Goal: Answer question/provide support

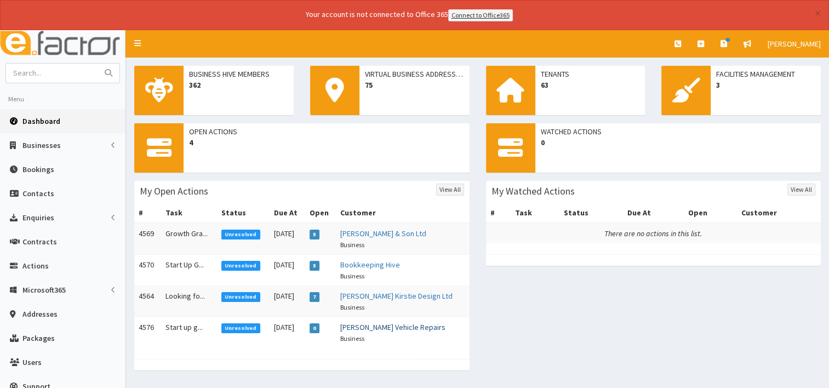
click at [388, 328] on link "Beckett Vehicle Repairs" at bounding box center [392, 327] width 105 height 10
click at [384, 264] on link "Bookkeeping Hive" at bounding box center [370, 265] width 60 height 10
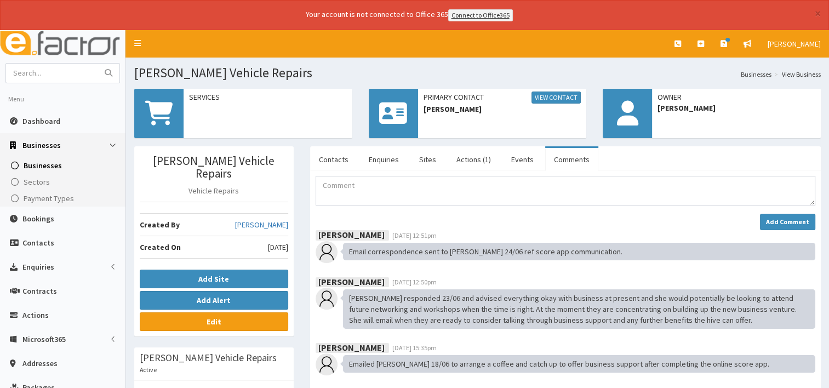
click at [472, 160] on link "Actions (1)" at bounding box center [474, 159] width 52 height 23
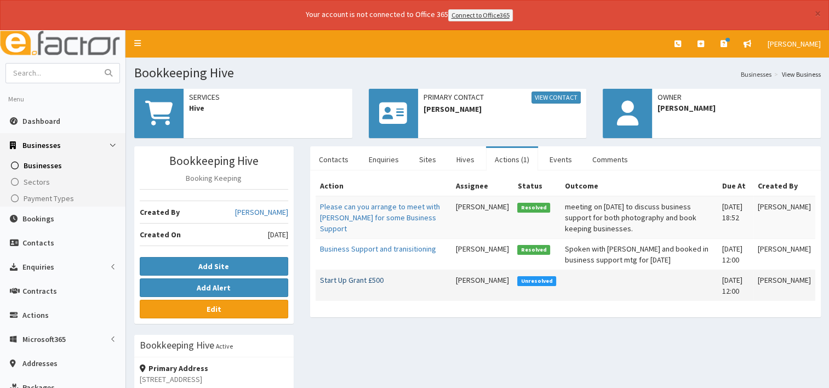
click at [354, 285] on link "Start Up Grant £500" at bounding box center [352, 280] width 64 height 10
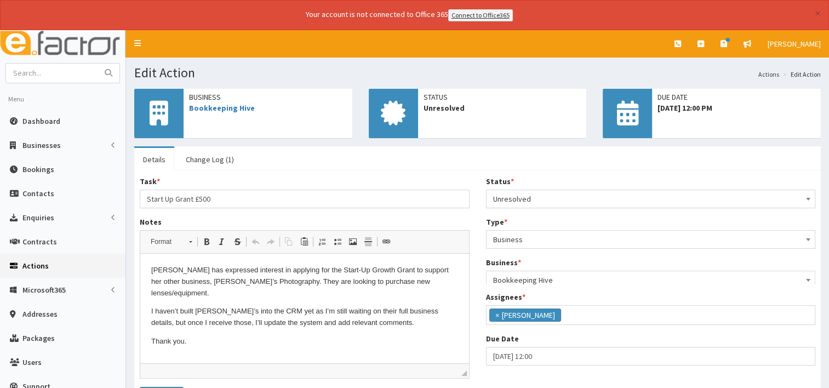
scroll to position [37, 0]
click at [231, 106] on link "Bookkeeping Hive" at bounding box center [222, 108] width 66 height 10
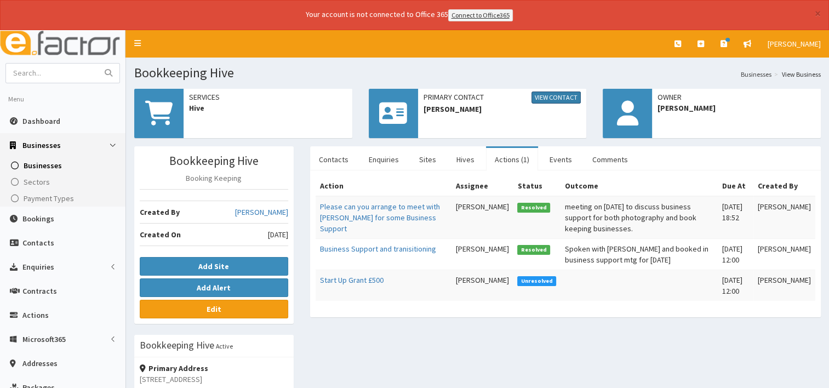
click at [551, 98] on link "View Contact" at bounding box center [556, 98] width 49 height 12
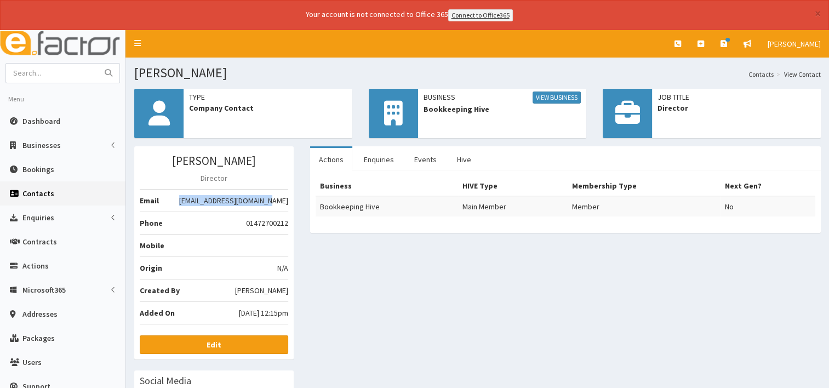
drag, startPoint x: 192, startPoint y: 201, endPoint x: 287, endPoint y: 207, distance: 95.0
click at [287, 207] on li "Email info@bookkeepinghive.com" at bounding box center [214, 200] width 149 height 23
drag, startPoint x: 287, startPoint y: 207, endPoint x: 278, endPoint y: 200, distance: 10.9
click at [48, 118] on span "Dashboard" at bounding box center [41, 121] width 38 height 10
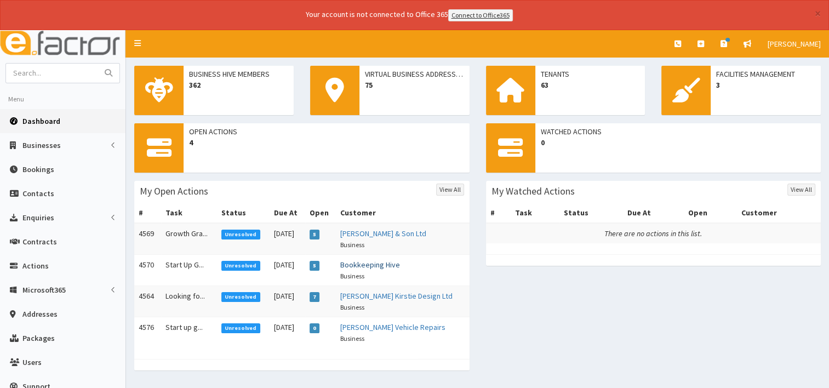
click at [383, 264] on link "Bookkeeping Hive" at bounding box center [370, 265] width 60 height 10
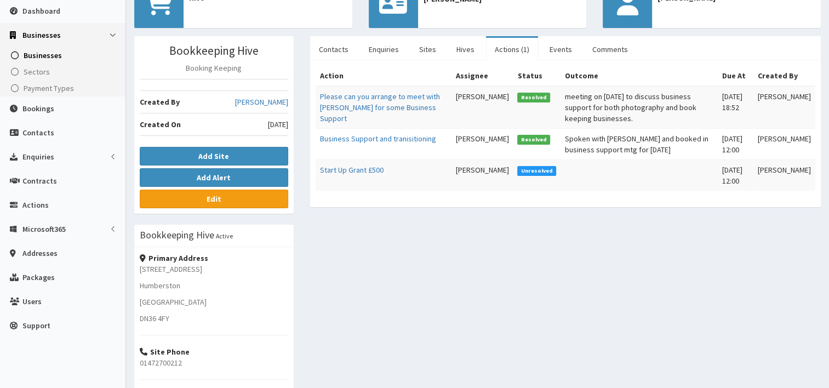
scroll to position [105, 0]
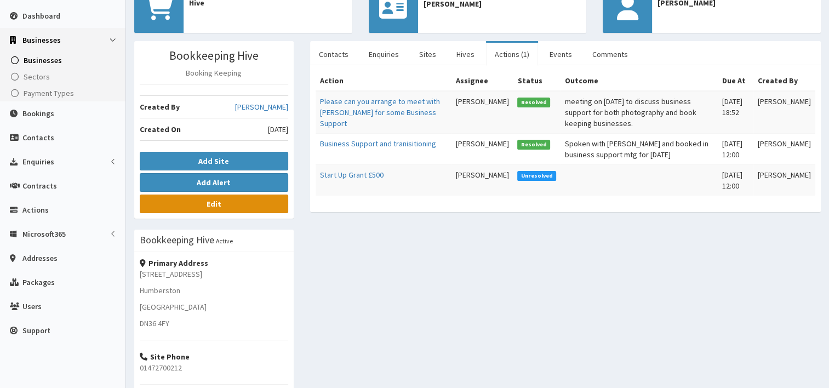
click at [234, 204] on link "Edit" at bounding box center [214, 204] width 149 height 19
click at [351, 180] on link "Start Up Grant £500" at bounding box center [352, 175] width 64 height 10
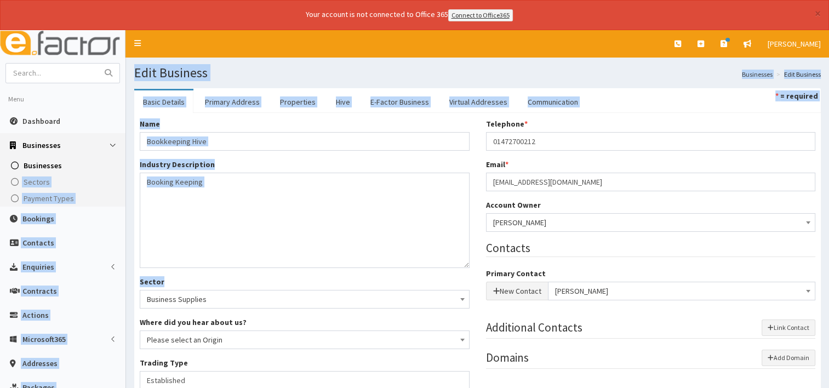
drag, startPoint x: 183, startPoint y: 274, endPoint x: 123, endPoint y: 162, distance: 126.8
click at [123, 162] on div "E Toggle navigation Quick Create Create Business Create Booking Create Contact" at bounding box center [414, 336] width 829 height 613
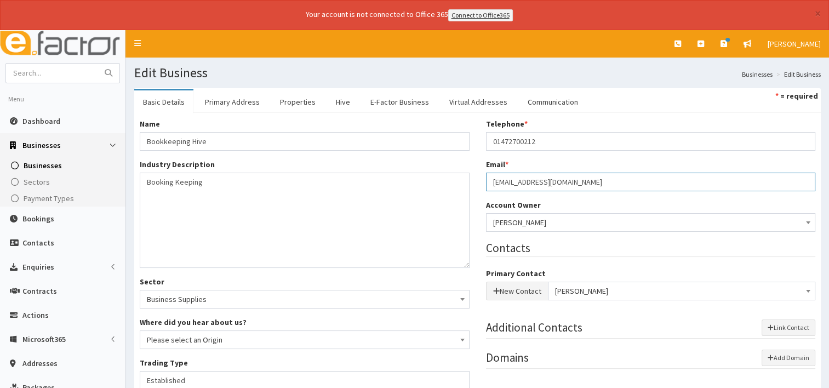
drag, startPoint x: 592, startPoint y: 181, endPoint x: 492, endPoint y: 188, distance: 100.0
click at [492, 188] on input "[EMAIL_ADDRESS][DOMAIN_NAME]" at bounding box center [651, 182] width 330 height 19
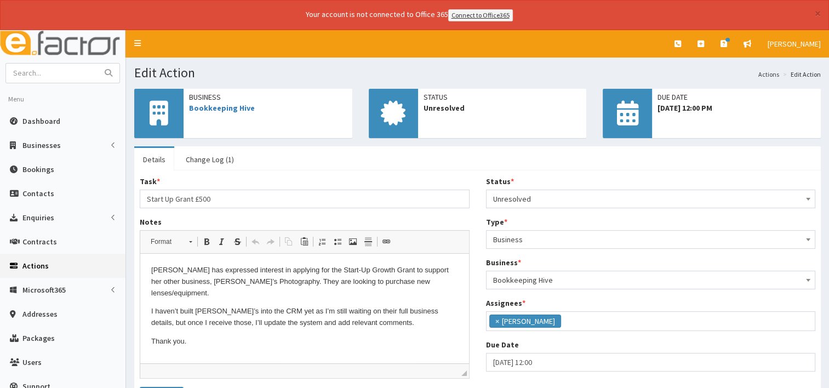
scroll to position [37, 0]
click at [811, 199] on span at bounding box center [808, 197] width 11 height 15
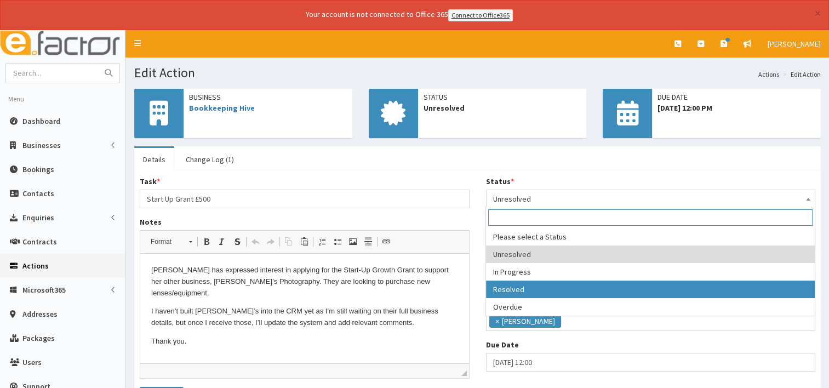
select select "3"
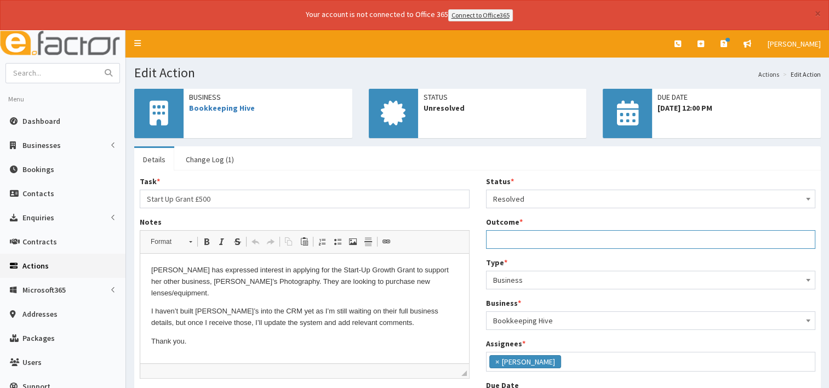
click at [511, 239] on input "Outcome *" at bounding box center [651, 239] width 330 height 19
type input "called and discussed grant support"
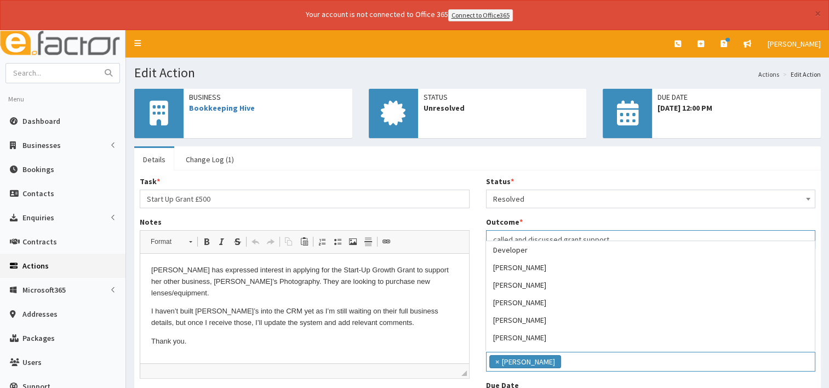
scroll to position [88, 0]
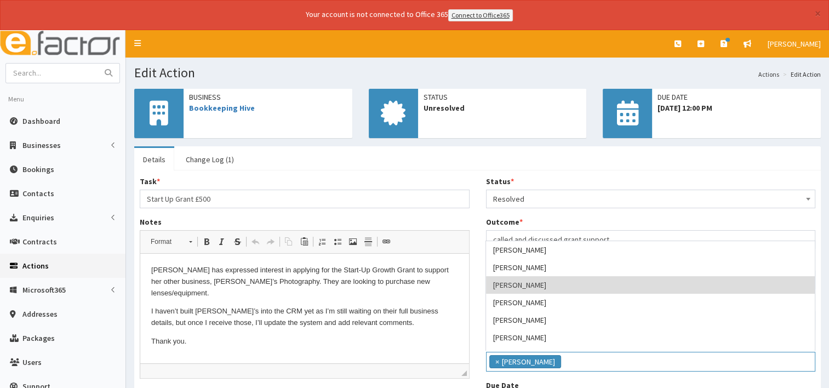
click at [331, 345] on html "Claire has expressed interest in applying for the Start-Up Growth Grant to supp…" at bounding box center [304, 306] width 329 height 105
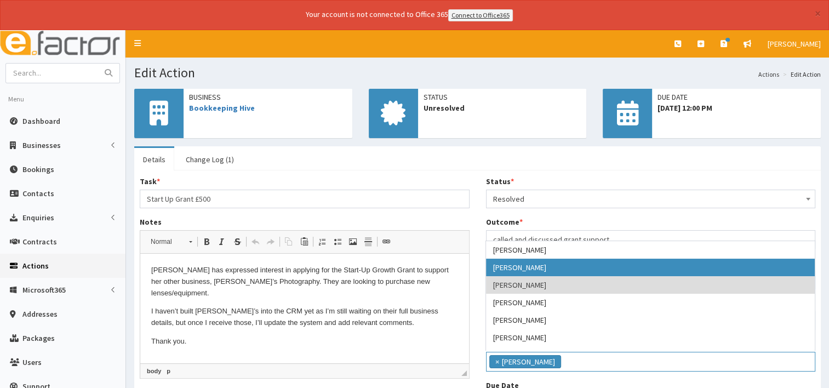
click at [546, 200] on span "Resolved" at bounding box center [651, 198] width 316 height 15
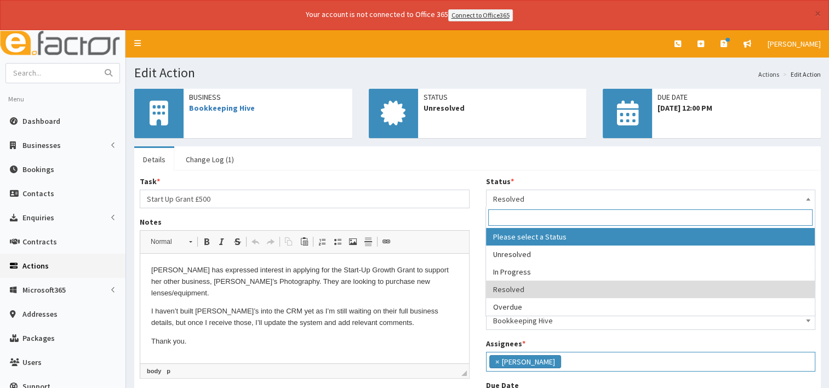
click at [260, 197] on input "Start Up Grant £500" at bounding box center [305, 199] width 330 height 19
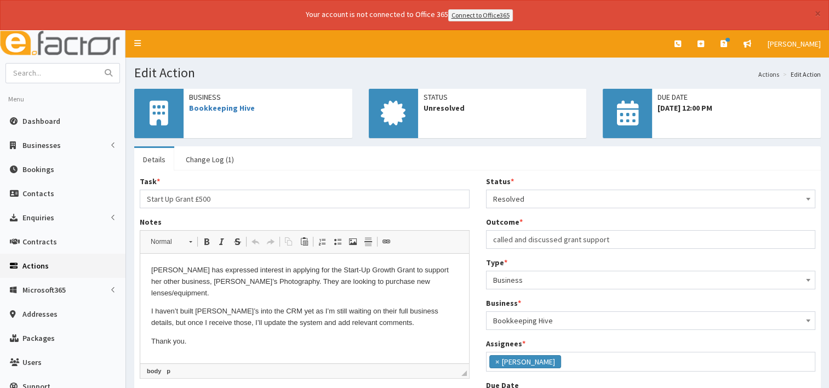
click at [223, 336] on p "Thank you." at bounding box center [304, 342] width 307 height 12
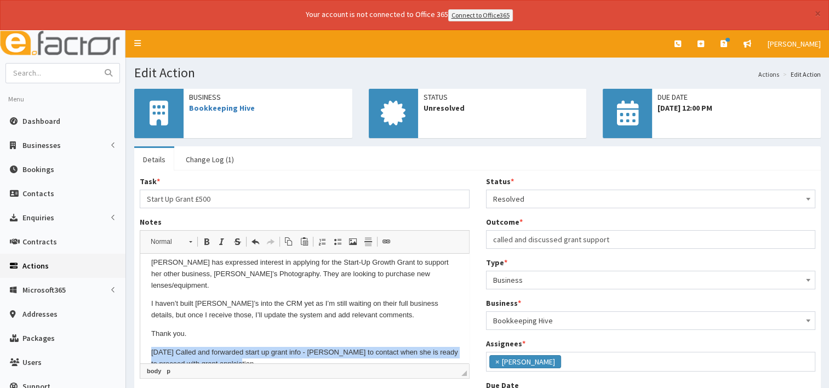
copy p "30/09/25 Called and forwarded start up grant info - Claire to contact when she …"
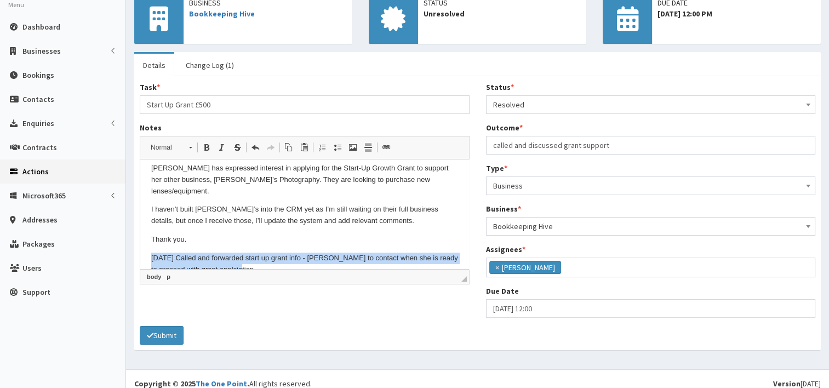
scroll to position [102, 0]
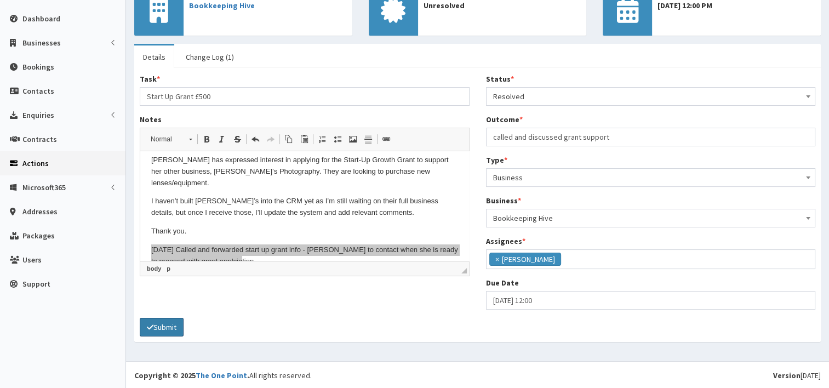
click at [159, 323] on button "Submit" at bounding box center [162, 327] width 44 height 19
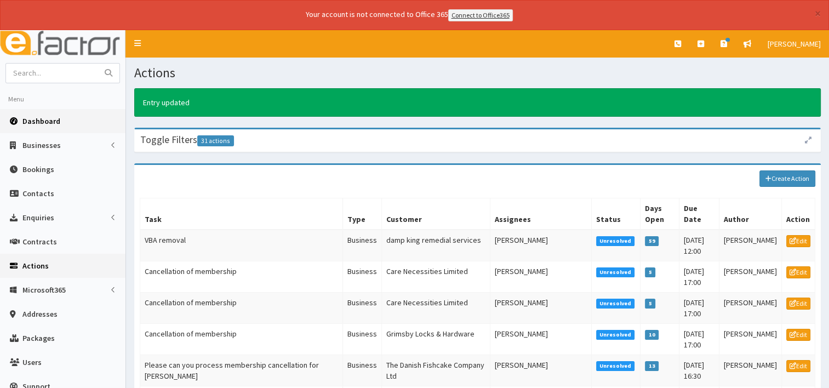
click at [54, 123] on span "Dashboard" at bounding box center [41, 121] width 38 height 10
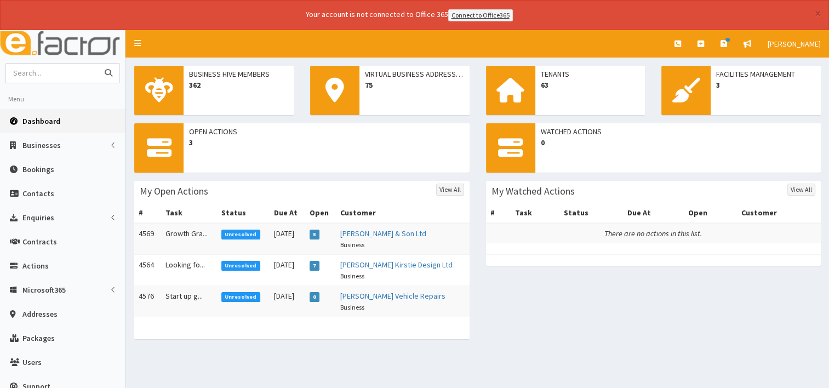
click at [57, 72] on input "text" at bounding box center [52, 73] width 92 height 19
type input "book keeping hive"
click at [98, 64] on button "submit" at bounding box center [109, 73] width 22 height 19
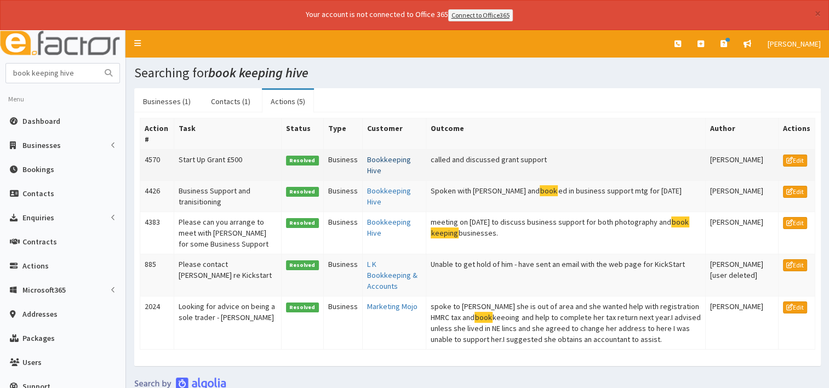
click at [367, 164] on link "Bookkeeping Hive" at bounding box center [389, 165] width 44 height 21
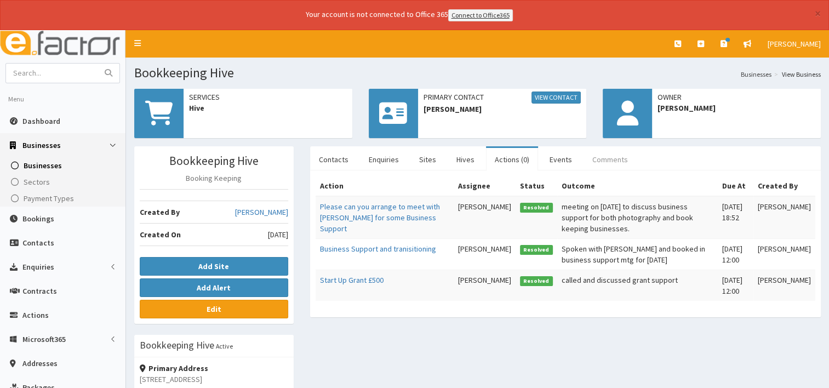
click at [608, 158] on link "Comments" at bounding box center [610, 159] width 53 height 23
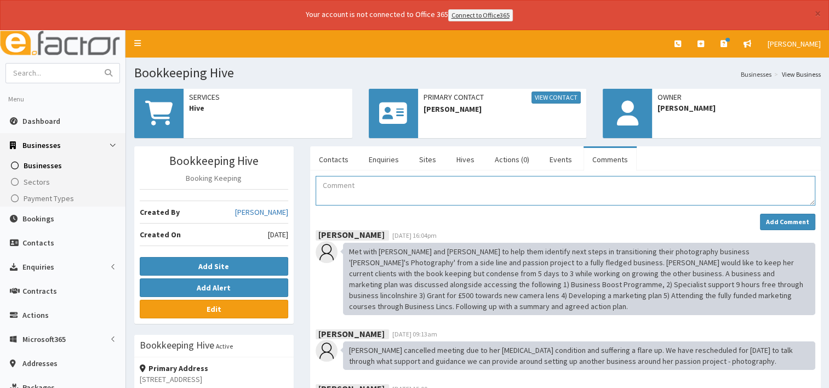
click at [349, 178] on textarea "Comment" at bounding box center [566, 191] width 500 height 30
paste textarea "30/09/25 Called and forwarded start up grant info - Claire to contact when she …"
type textarea "30/09/25 Called and forwarded start up grant info - Claire to contact when she …"
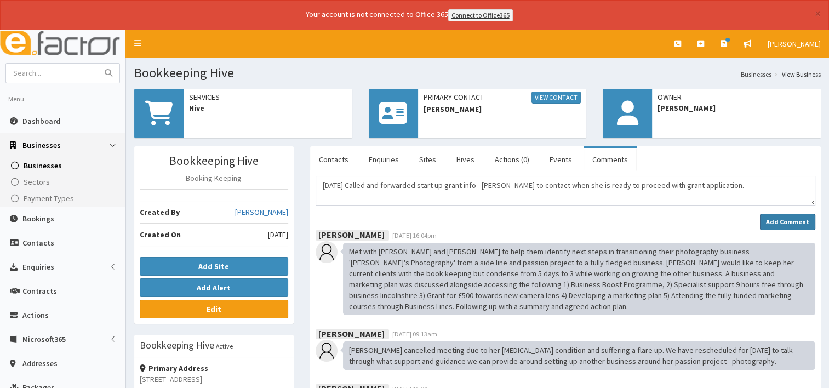
click at [791, 218] on strong "Add Comment" at bounding box center [787, 222] width 43 height 8
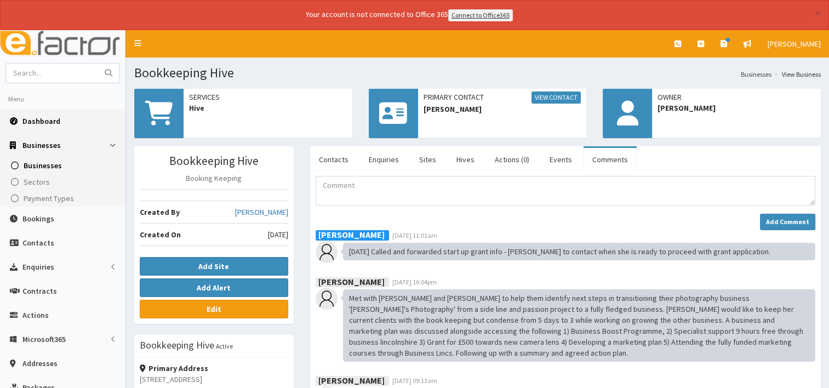
click at [23, 122] on span "Dashboard" at bounding box center [41, 121] width 38 height 10
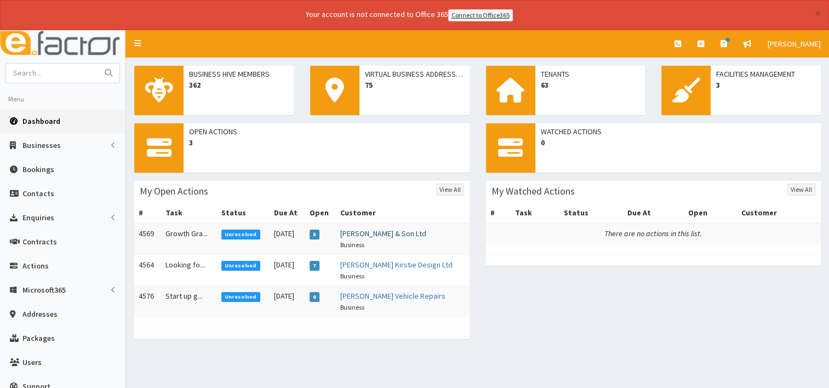
click at [390, 233] on link "[PERSON_NAME] & Son Ltd" at bounding box center [383, 234] width 86 height 10
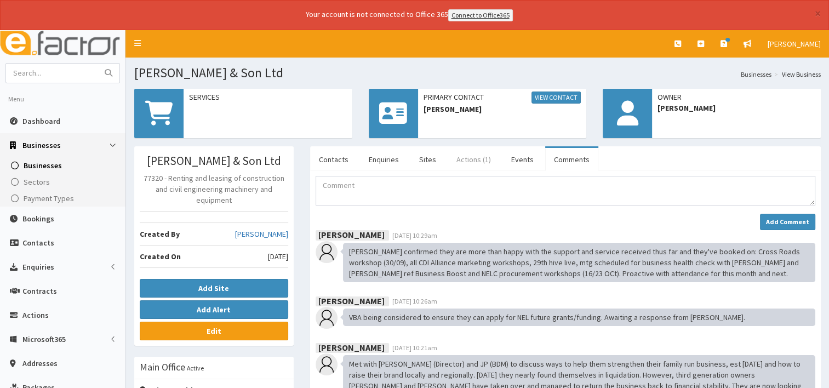
click at [472, 157] on link "Actions (1)" at bounding box center [474, 159] width 52 height 23
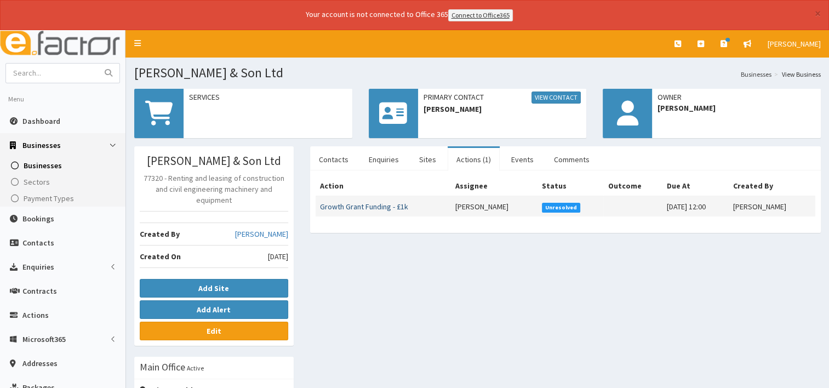
click at [366, 206] on link "Growth Grant Funding - £1k" at bounding box center [364, 207] width 88 height 10
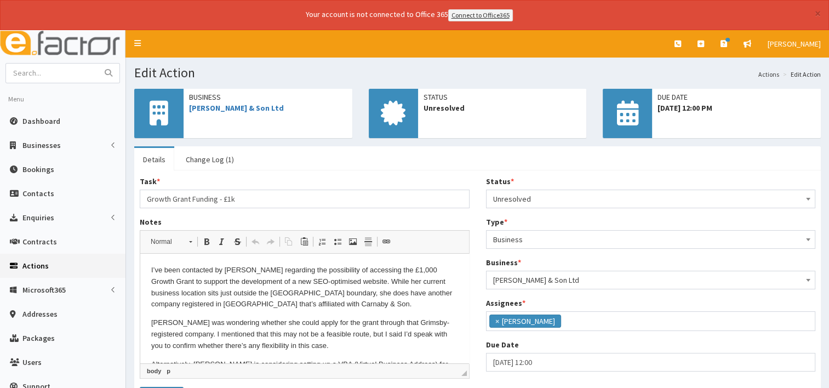
drag, startPoint x: 464, startPoint y: 290, endPoint x: 620, endPoint y: 501, distance: 262.5
click at [249, 107] on link "[PERSON_NAME] & Son Ltd" at bounding box center [236, 108] width 95 height 10
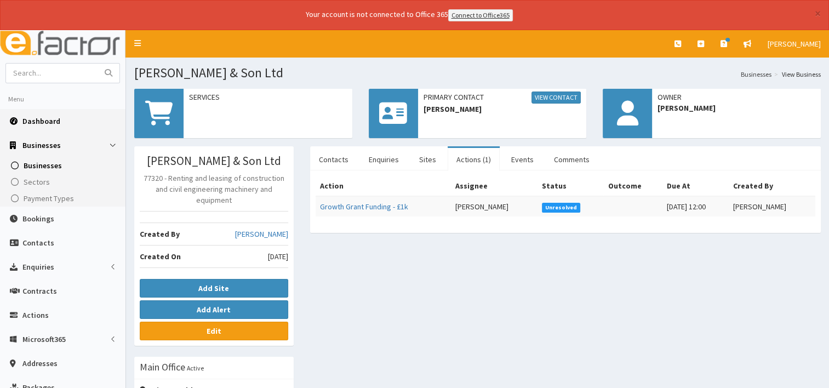
click at [48, 118] on span "Dashboard" at bounding box center [41, 121] width 38 height 10
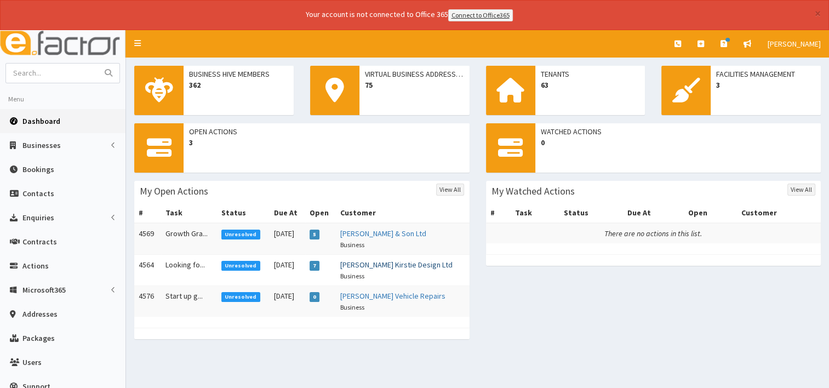
click at [386, 265] on link "[PERSON_NAME] Kirstie Design Ltd" at bounding box center [396, 265] width 112 height 10
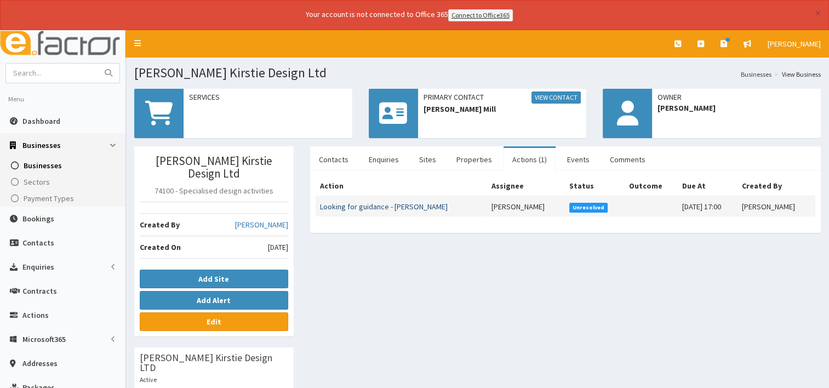
click at [402, 203] on link "Looking for guidance - [PERSON_NAME]" at bounding box center [384, 207] width 128 height 10
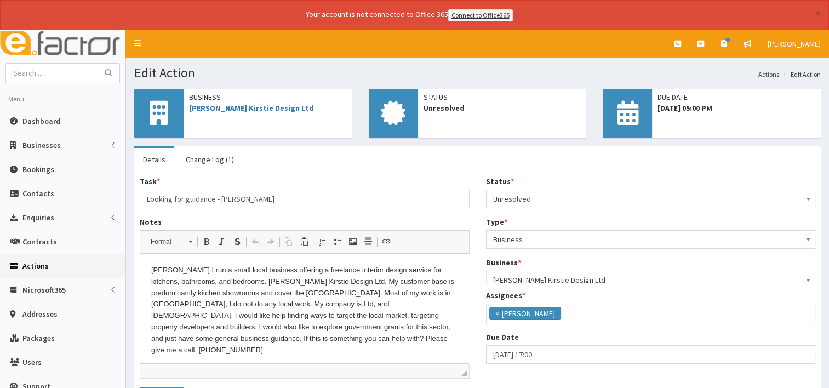
scroll to position [37, 0]
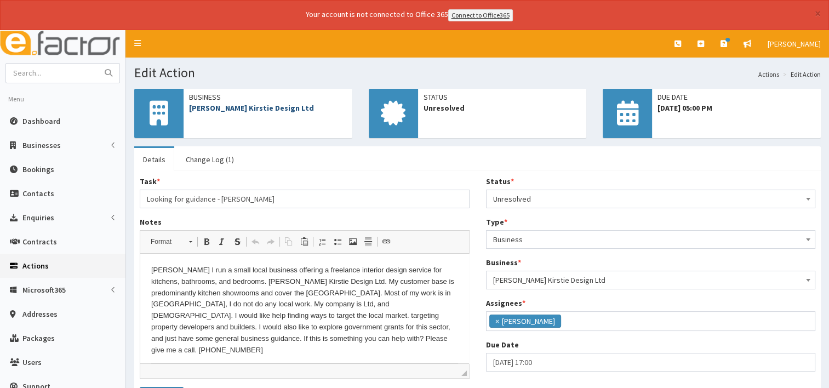
click at [230, 110] on link "[PERSON_NAME] Kirstie Design Ltd" at bounding box center [251, 108] width 125 height 10
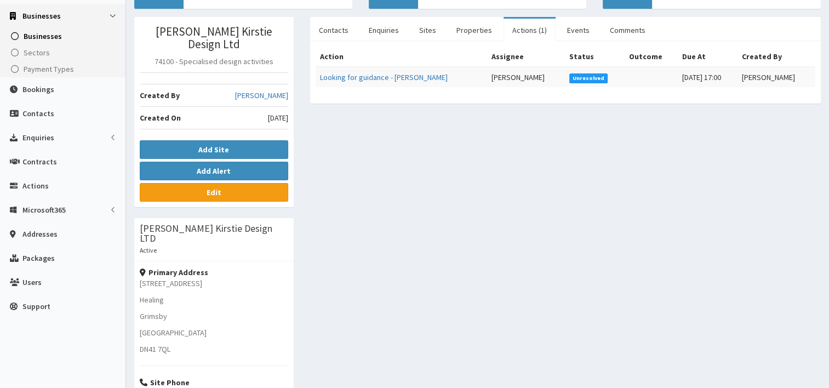
scroll to position [122, 0]
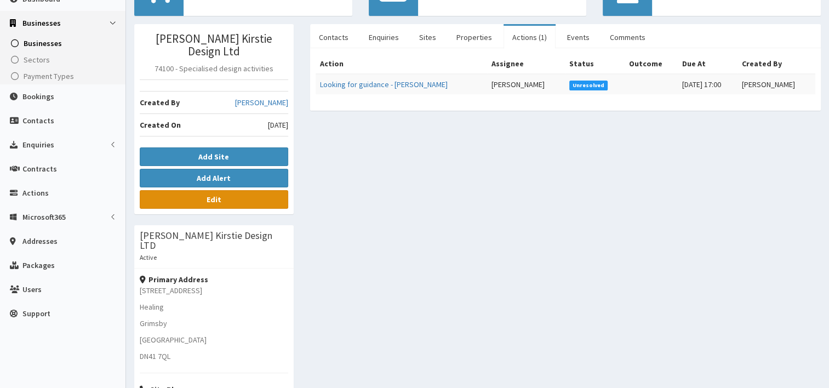
click at [223, 190] on link "Edit" at bounding box center [214, 199] width 149 height 19
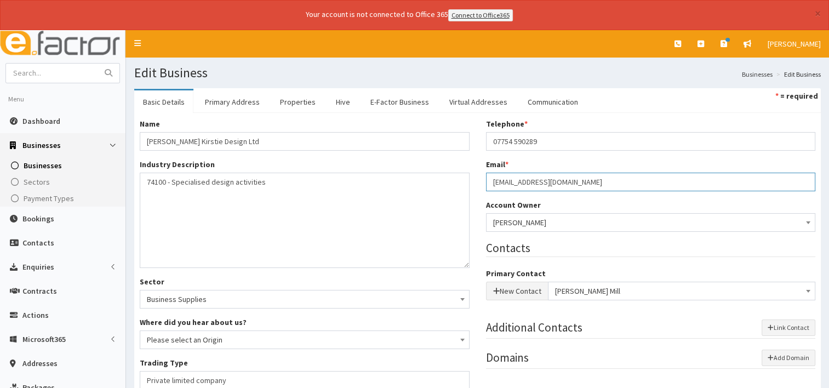
drag, startPoint x: 612, startPoint y: 181, endPoint x: 487, endPoint y: 193, distance: 125.1
click at [487, 193] on div "Telephone * 07754 590289 Email * [EMAIL_ADDRESS][DOMAIN_NAME] Account Owner * P…" at bounding box center [651, 248] width 346 height 261
